Goal: Check status: Check status

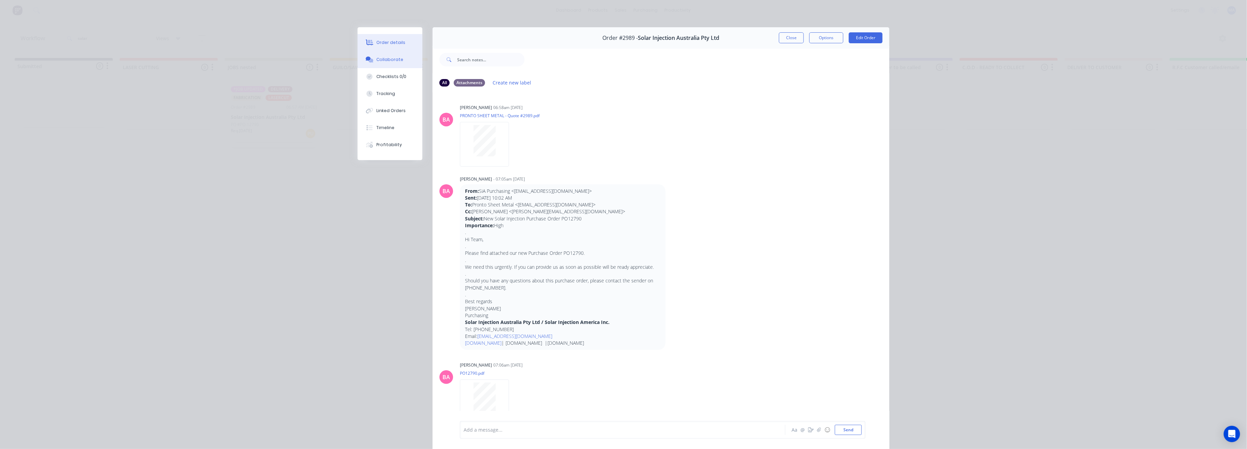
scroll to position [818, 0]
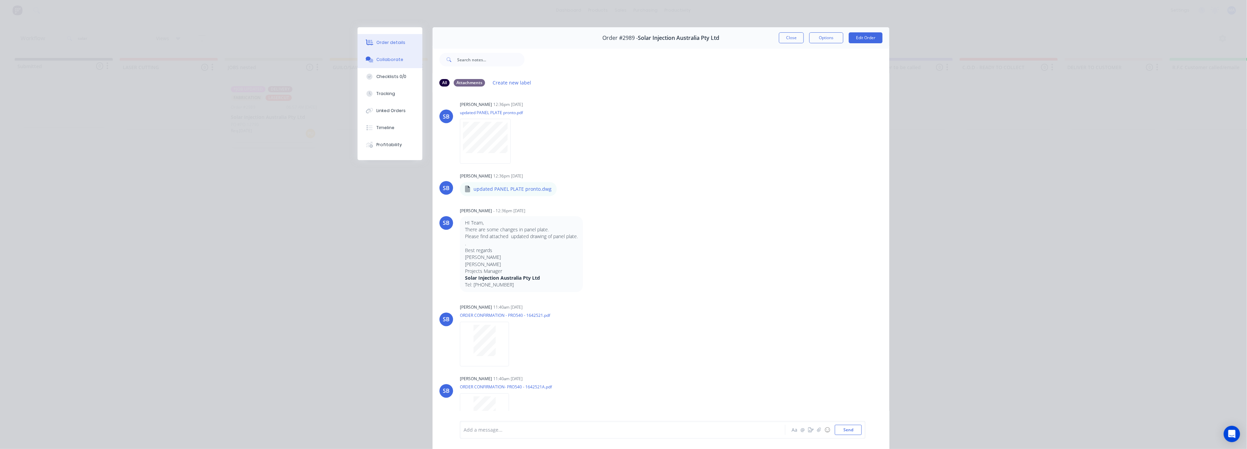
click at [392, 44] on div "Order details" at bounding box center [391, 43] width 29 height 6
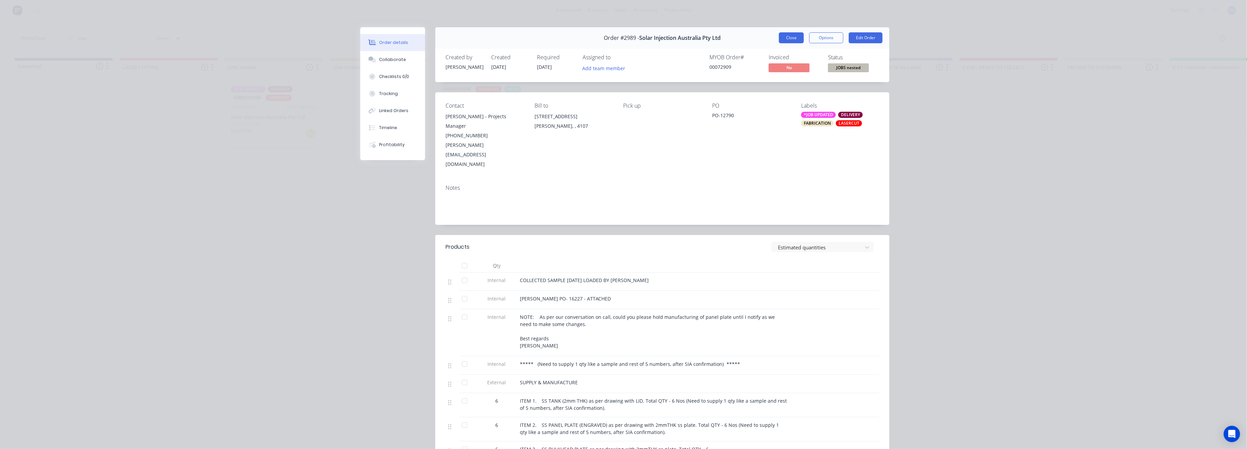
click at [789, 38] on button "Close" at bounding box center [791, 37] width 25 height 11
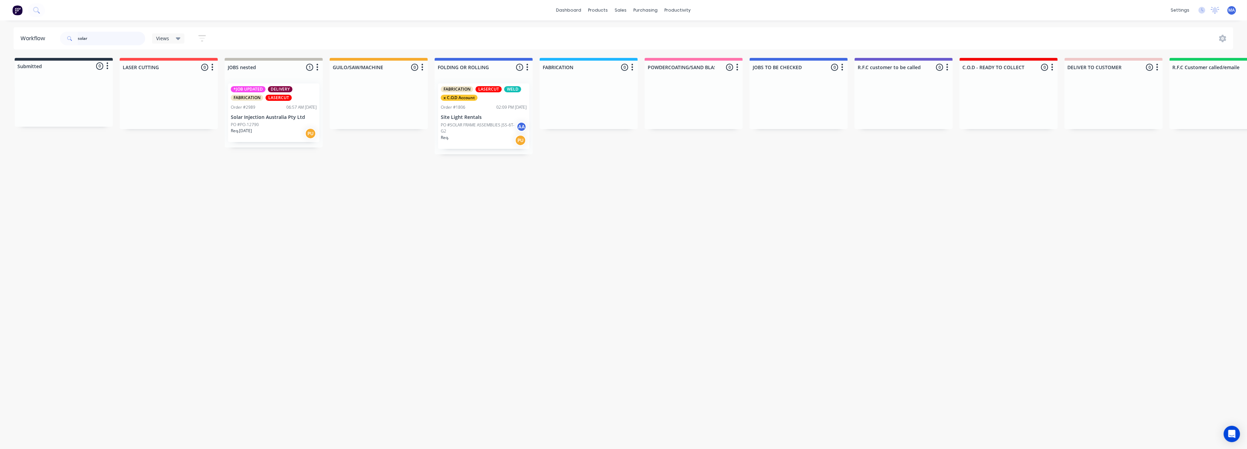
drag, startPoint x: 89, startPoint y: 40, endPoint x: 61, endPoint y: 38, distance: 27.7
click at [61, 38] on div "solar" at bounding box center [102, 39] width 85 height 14
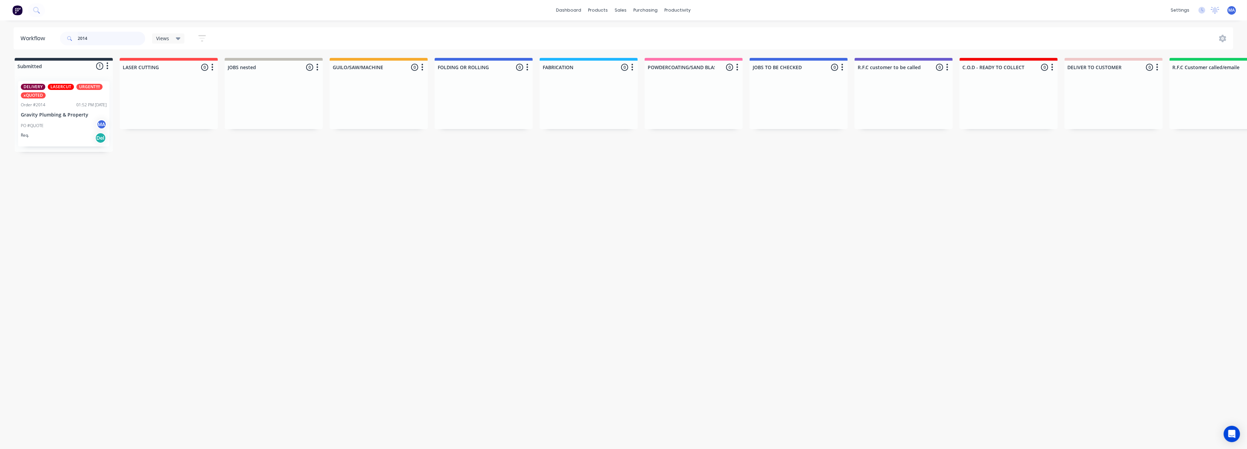
type input "2014"
click at [48, 112] on p "Gravity Plumbing & Property" at bounding box center [64, 115] width 86 height 6
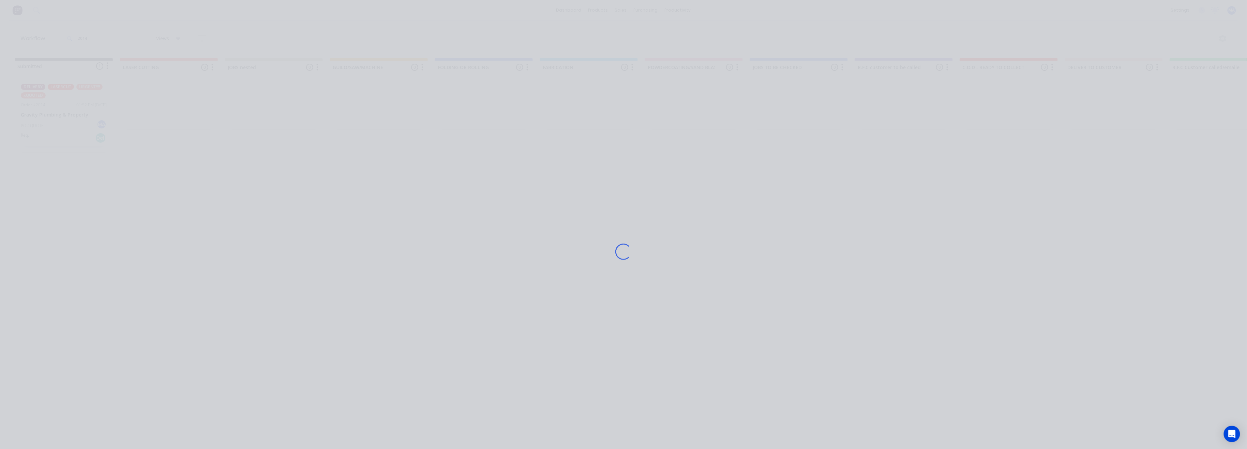
click at [48, 111] on div "Loading..." at bounding box center [623, 224] width 1247 height 449
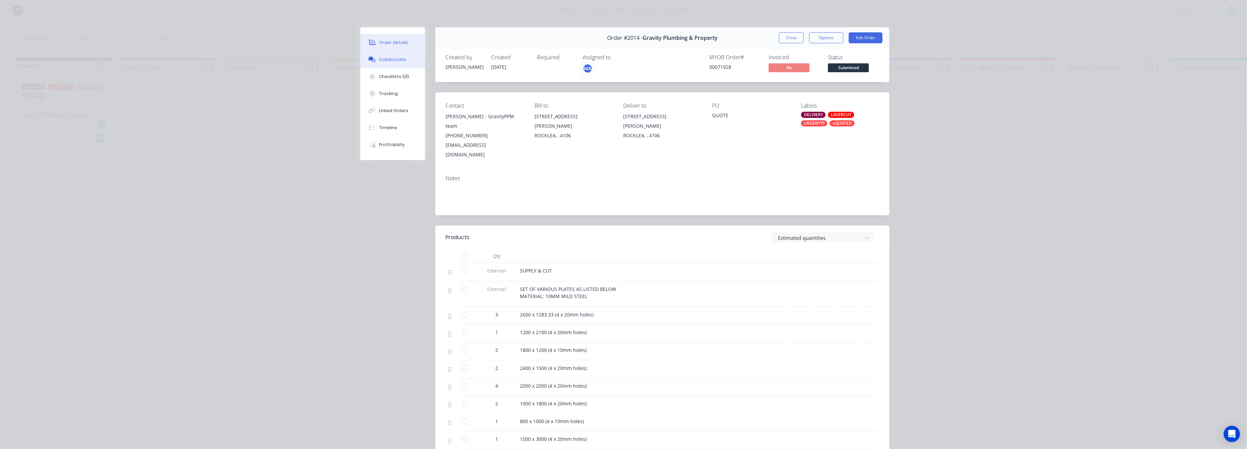
click at [390, 62] on div "Collaborate" at bounding box center [392, 60] width 27 height 6
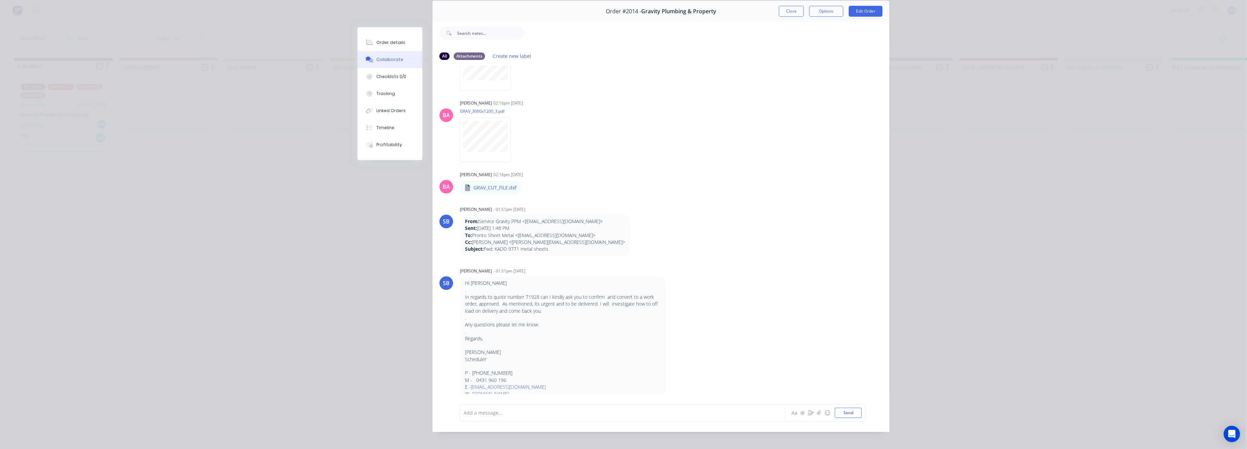
scroll to position [37, 0]
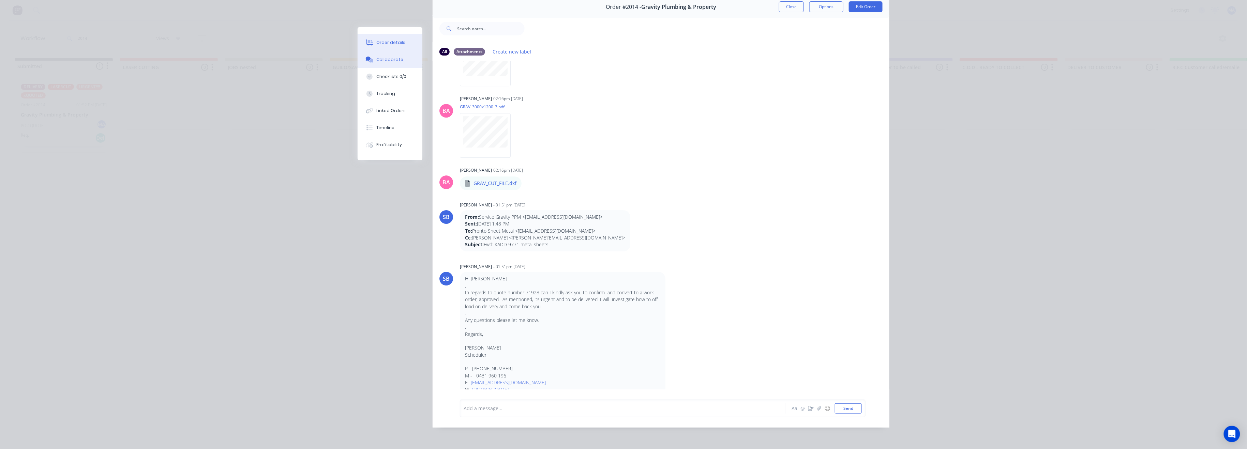
click at [391, 45] on div "Order details" at bounding box center [391, 43] width 29 height 6
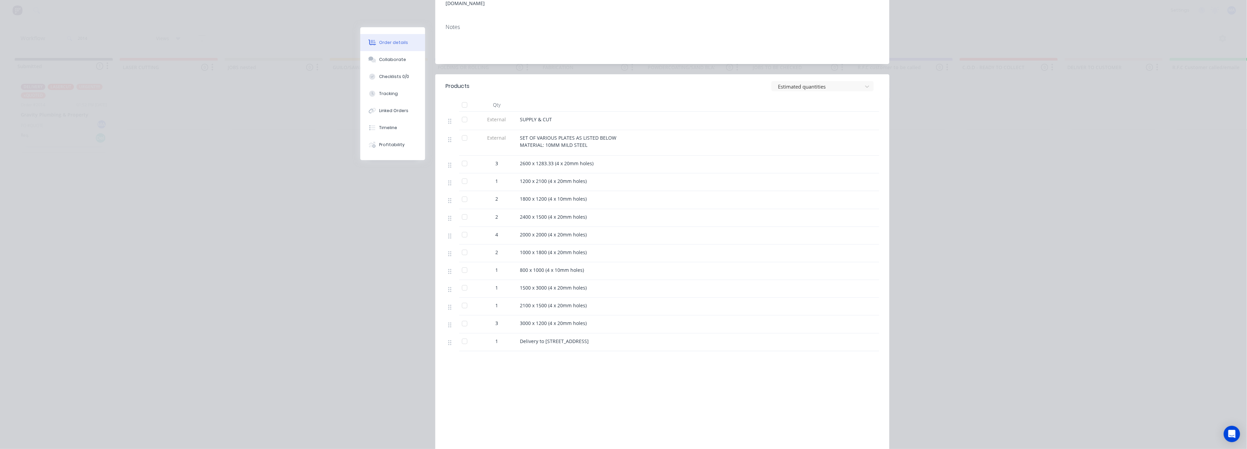
scroll to position [0, 0]
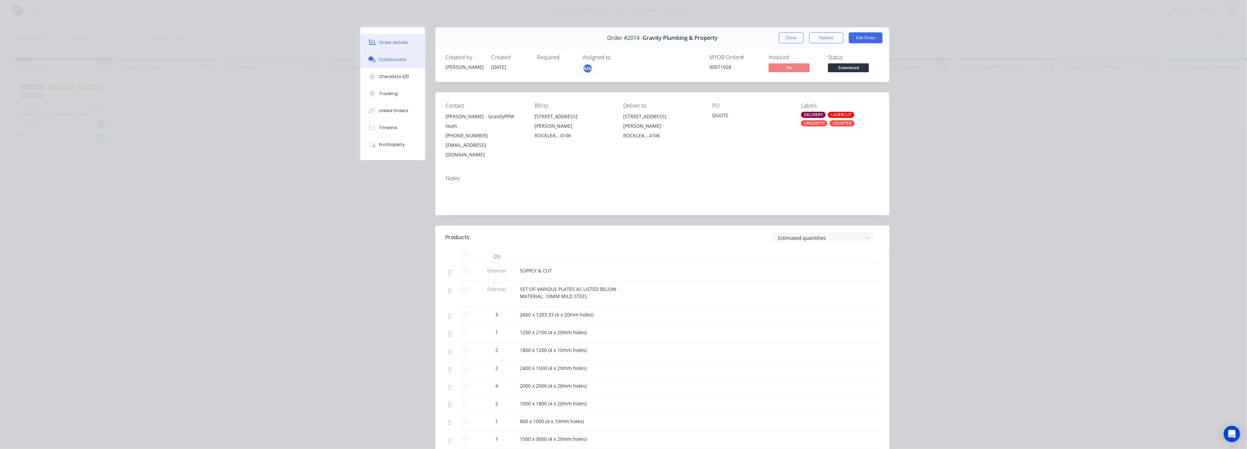
click at [392, 55] on button "Collaborate" at bounding box center [392, 59] width 65 height 17
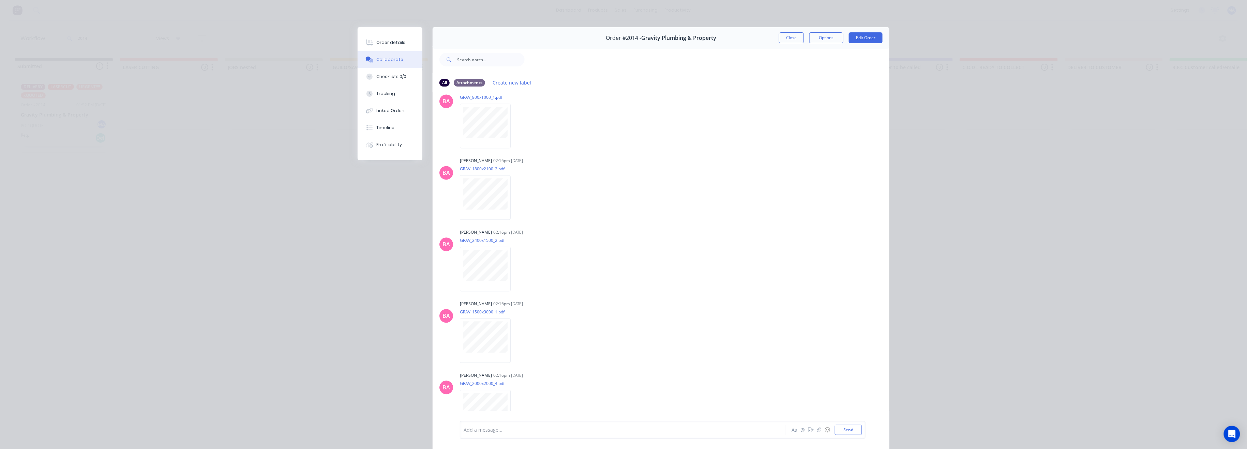
scroll to position [1091, 0]
drag, startPoint x: 396, startPoint y: 40, endPoint x: 506, endPoint y: 46, distance: 110.3
click at [397, 40] on div "Order details" at bounding box center [391, 43] width 29 height 6
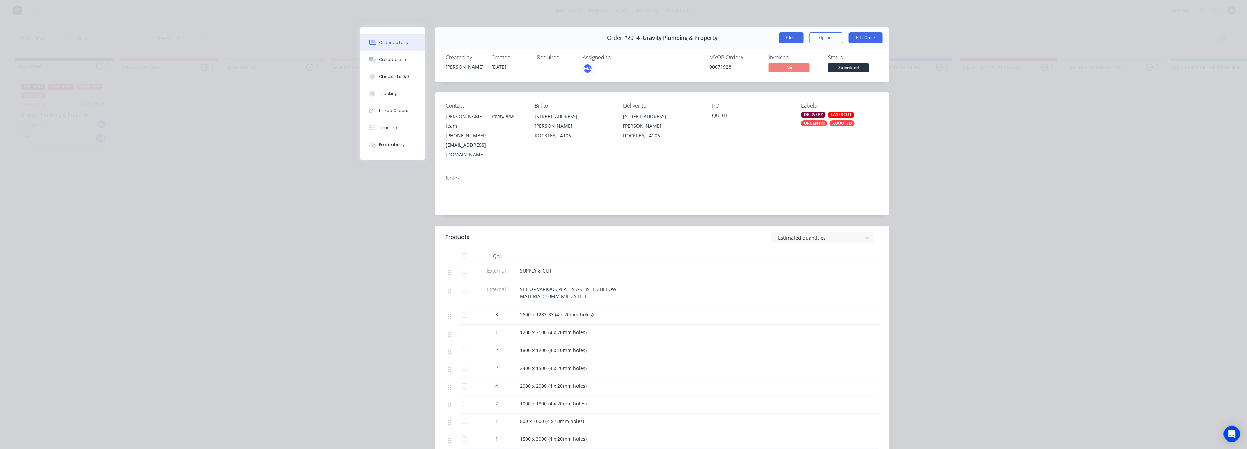
click at [787, 36] on button "Close" at bounding box center [791, 37] width 25 height 11
